Goal: Information Seeking & Learning: Learn about a topic

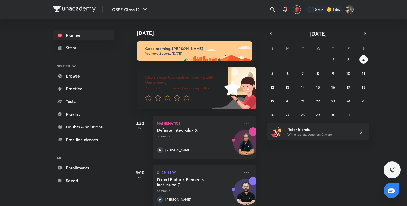
scroll to position [10, 0]
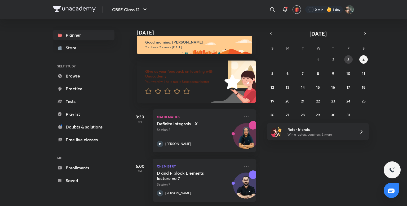
click at [348, 62] on button "3" at bounding box center [349, 59] width 8 height 8
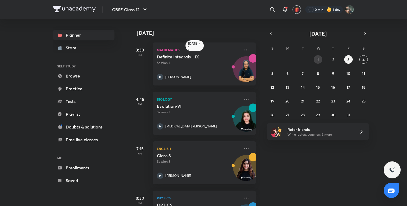
click at [319, 59] on button "1" at bounding box center [318, 59] width 8 height 8
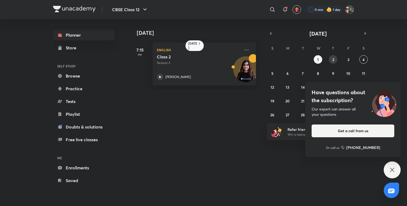
click at [336, 59] on button "2" at bounding box center [333, 59] width 8 height 8
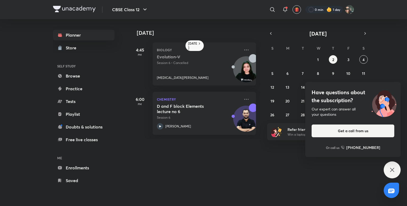
click at [392, 172] on icon at bounding box center [392, 170] width 6 height 6
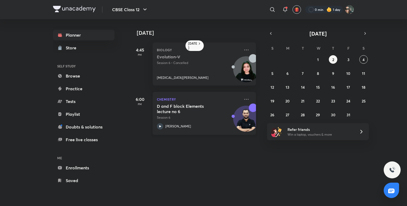
click at [187, 113] on h5 "D and F block Elements lecture no 6" at bounding box center [190, 108] width 66 height 11
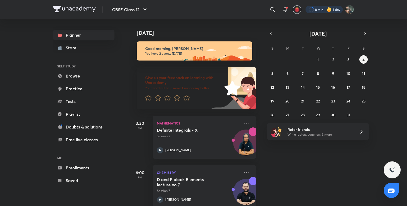
click at [324, 8] on div at bounding box center [324, 9] width 37 height 7
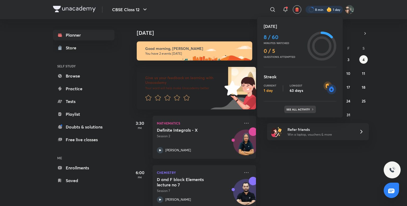
click at [300, 109] on p "See all activity" at bounding box center [299, 109] width 25 height 3
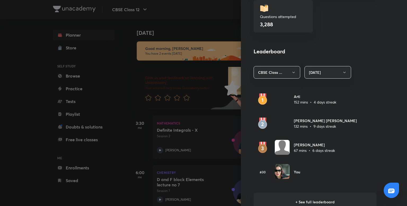
scroll to position [258, 0]
click at [314, 202] on h6 "+ See full leaderboard" at bounding box center [315, 201] width 123 height 18
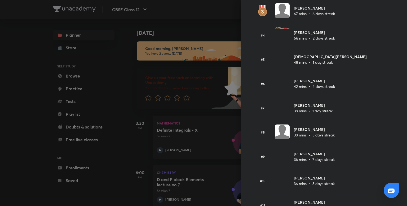
scroll to position [0, 0]
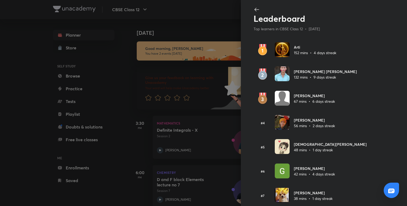
click at [254, 6] on icon at bounding box center [257, 9] width 6 height 6
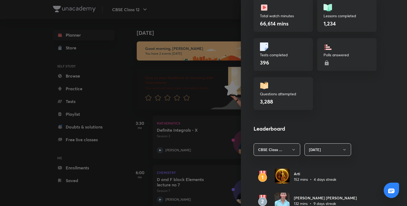
scroll to position [182, 0]
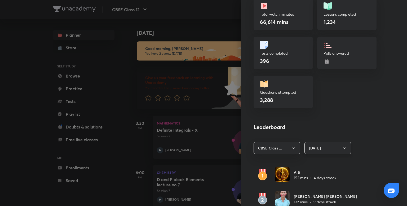
click at [327, 148] on button "[DATE]" at bounding box center [328, 148] width 47 height 12
click at [325, 184] on span "Last 30 days" at bounding box center [324, 184] width 40 height 6
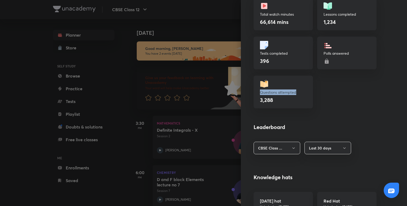
drag, startPoint x: 295, startPoint y: 92, endPoint x: 256, endPoint y: 91, distance: 39.5
click at [256, 91] on div "Questions attempted 3,288" at bounding box center [283, 92] width 59 height 33
click at [269, 77] on div "Questions attempted 3,288" at bounding box center [283, 92] width 59 height 33
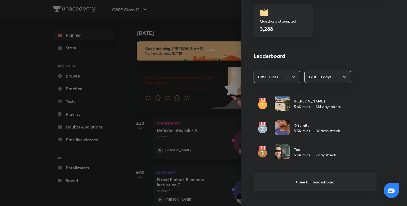
scroll to position [261, 0]
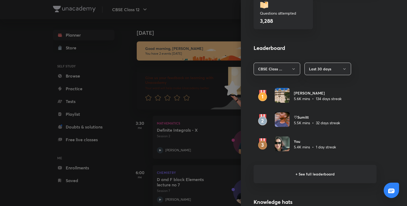
click at [308, 172] on h6 "+ See full leaderboard" at bounding box center [315, 174] width 123 height 18
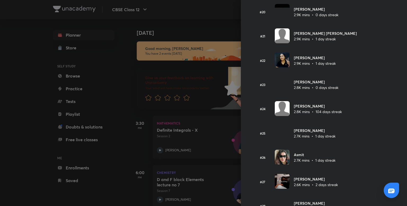
scroll to position [504, 0]
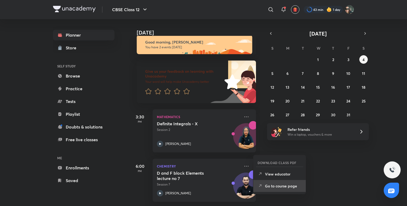
click at [280, 185] on p "Go to course page" at bounding box center [283, 186] width 37 height 6
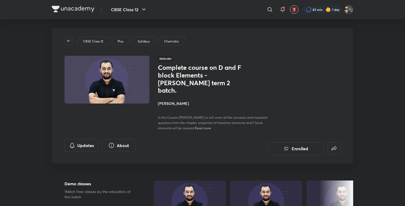
scroll to position [1, 0]
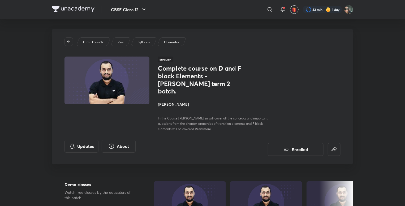
click at [186, 101] on h4 "[PERSON_NAME]" at bounding box center [217, 104] width 119 height 6
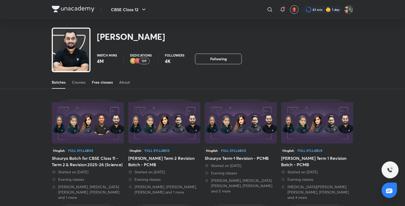
click at [98, 82] on div "Free classes" at bounding box center [102, 82] width 21 height 5
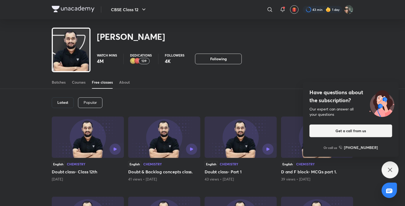
click at [72, 10] on img at bounding box center [73, 9] width 43 height 6
